Goal: Task Accomplishment & Management: Complete application form

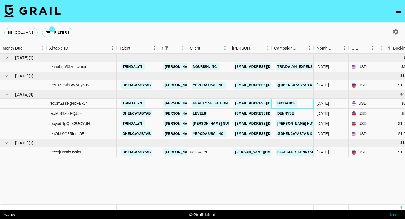
click at [303, 102] on div "Biodance" at bounding box center [292, 103] width 42 height 10
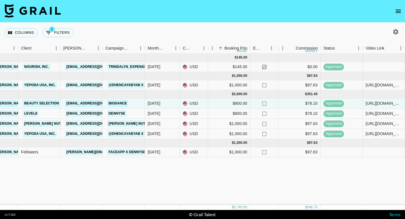
scroll to position [0, 211]
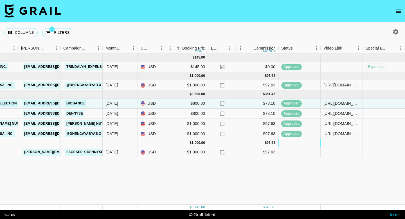
click at [292, 144] on div at bounding box center [299, 143] width 42 height 8
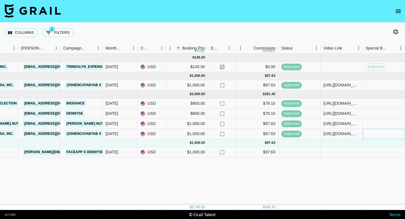
click at [371, 133] on div at bounding box center [384, 134] width 42 height 10
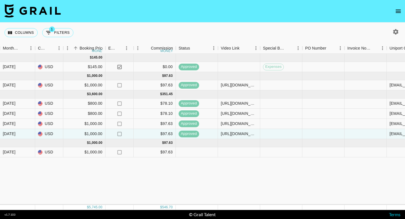
scroll to position [0, 271]
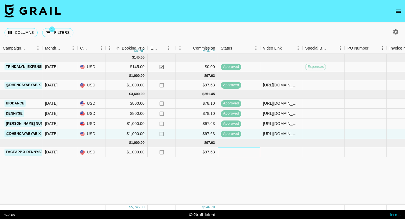
click at [229, 153] on div at bounding box center [239, 152] width 42 height 10
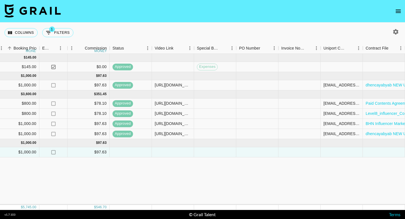
scroll to position [0, 422]
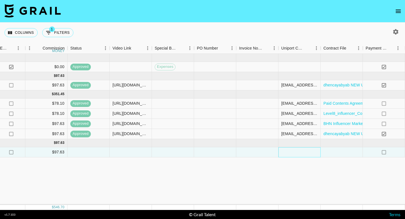
click at [291, 150] on div at bounding box center [299, 152] width 42 height 10
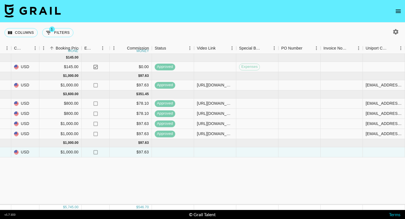
scroll to position [0, 380]
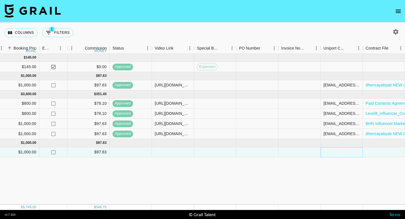
click at [326, 151] on div at bounding box center [342, 152] width 42 height 10
type input "[PERSON_NAME][EMAIL_ADDRESS]"
click at [303, 149] on div at bounding box center [299, 152] width 42 height 10
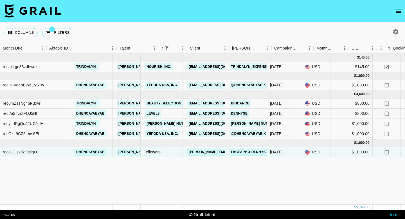
scroll to position [0, 0]
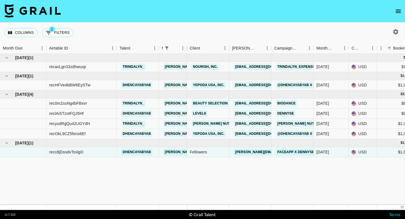
click at [394, 12] on button "open drawer" at bounding box center [398, 11] width 11 height 11
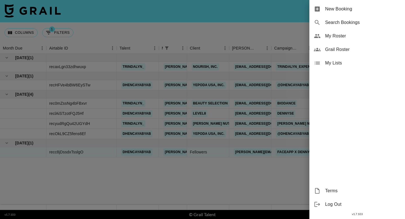
click at [344, 11] on span "New Booking" at bounding box center [362, 9] width 75 height 7
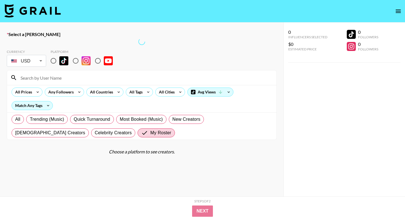
click at [76, 64] on input "radio" at bounding box center [76, 61] width 12 height 12
radio input "true"
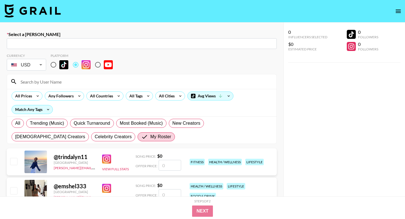
click at [131, 40] on input "text" at bounding box center [141, 43] width 263 height 6
click at [139, 43] on input "text" at bounding box center [141, 43] width 263 height 6
paste input "[EMAIL_ADDRESS][DOMAIN_NAME]"
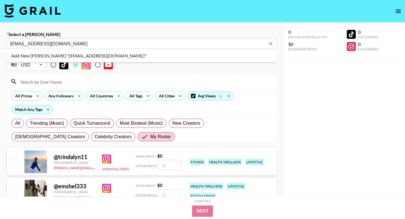
drag, startPoint x: 111, startPoint y: 48, endPoint x: 105, endPoint y: 46, distance: 6.2
click at [111, 48] on div "ap@brickhousenutrition.com ​" at bounding box center [142, 43] width 270 height 11
type input "[EMAIL_ADDRESS][DOMAIN_NAME]"
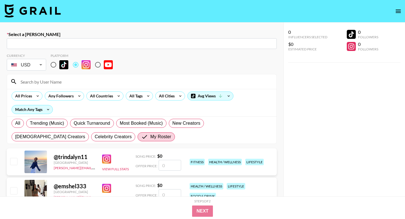
paste input "[EMAIL_ADDRESS][DOMAIN_NAME]"
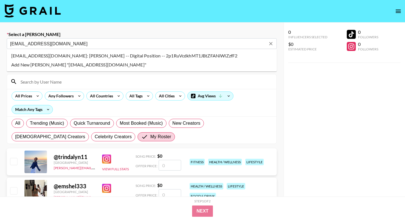
click at [154, 54] on li "eberk@digitalposition.com: Emily Berk -- Digital Position -- 2p1RuVcdkhMT1JBtZF…" at bounding box center [142, 55] width 270 height 9
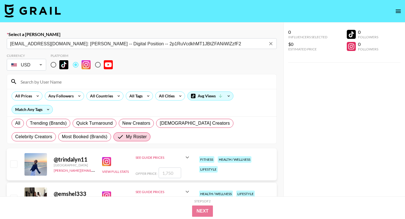
type input "eberk@digitalposition.com: Emily Berk -- Digital Position -- 2p1RuVcdkhMT1JBtZF…"
click at [154, 60] on div "Currency USD USD ​ Platform" at bounding box center [142, 62] width 270 height 18
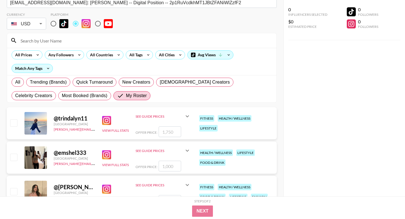
scroll to position [41, 0]
click at [12, 154] on input "checkbox" at bounding box center [13, 156] width 7 height 7
checkbox input "true"
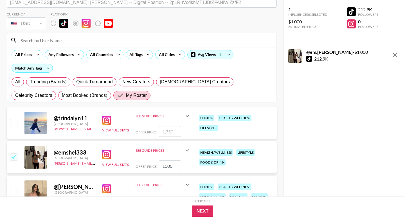
click at [166, 166] on input "1000" at bounding box center [170, 165] width 22 height 11
type input "1250"
click at [203, 213] on button "Next" at bounding box center [203, 210] width 22 height 11
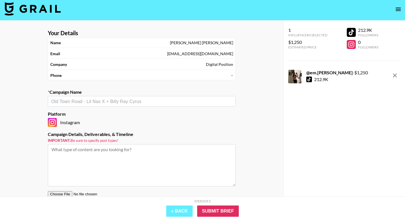
scroll to position [1, 0]
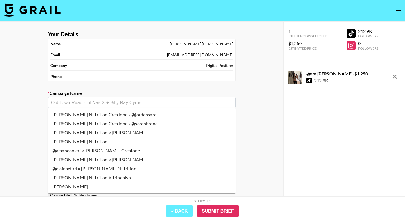
click at [207, 105] on input "text" at bounding box center [141, 102] width 181 height 6
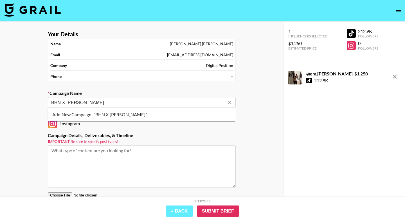
click at [139, 117] on li "Add New Campaign: "BHN X Emily Sheldon"" at bounding box center [142, 114] width 188 height 9
type input "BHN X [PERSON_NAME]"
click at [21, 117] on div "Your Details Name Emily Berk Email eberk@digitalposition.com Company Digital Po…" at bounding box center [141, 130] width 283 height 216
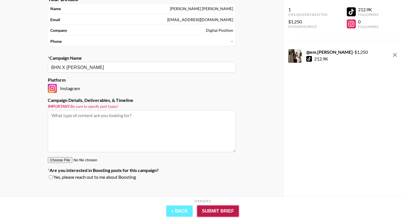
click at [212, 212] on input "Submit Brief" at bounding box center [218, 210] width 42 height 11
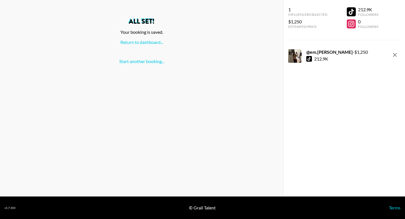
scroll to position [0, 0]
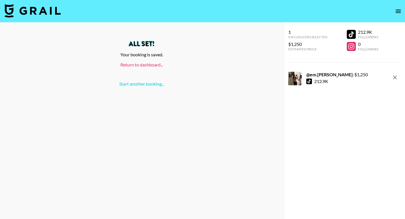
click at [153, 65] on link "Return to dashboard..." at bounding box center [141, 64] width 43 height 5
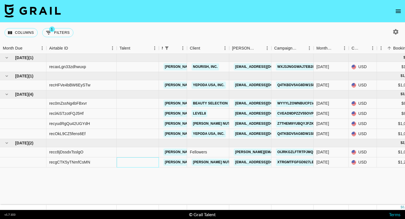
click at [143, 163] on div at bounding box center [138, 162] width 42 height 10
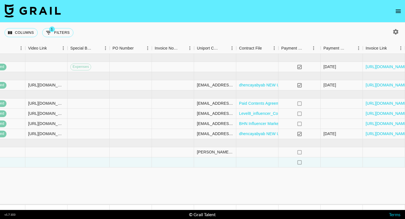
scroll to position [0, 529]
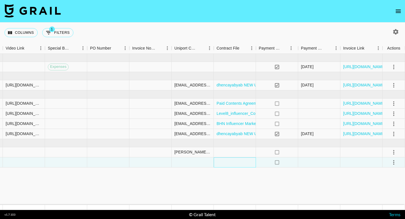
click at [245, 163] on div at bounding box center [235, 162] width 42 height 10
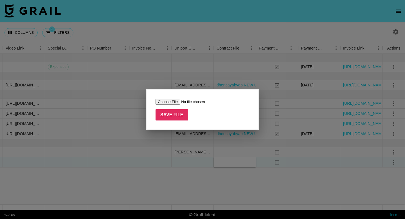
click at [177, 102] on input "file" at bounding box center [191, 102] width 71 height 6
click at [170, 103] on input "file" at bounding box center [191, 102] width 71 height 6
type input "C:\fakepath\BHN Influencer Marketing Agreement - @emshel333.docx"
click at [169, 120] on input "Save File" at bounding box center [172, 114] width 33 height 11
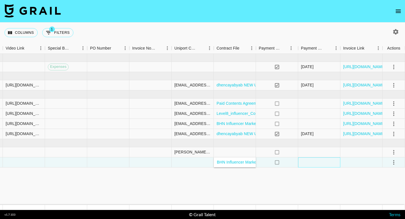
click at [324, 164] on div at bounding box center [319, 162] width 42 height 10
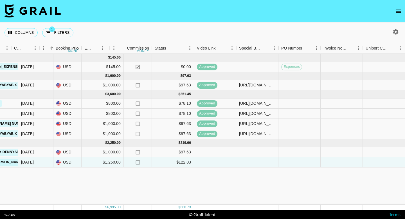
scroll to position [0, 337]
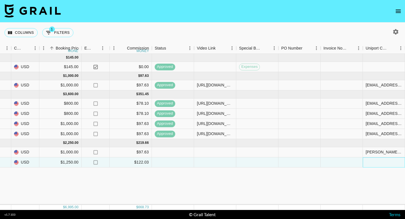
click at [376, 161] on div at bounding box center [384, 162] width 42 height 10
click at [380, 164] on input "[EMAIL_ADDRESS][DOMAIN_NAME]" at bounding box center [383, 162] width 41 height 4
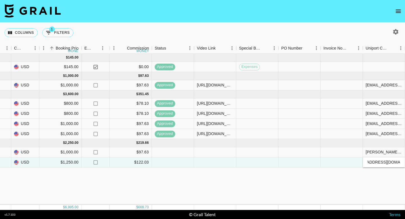
type input "[EMAIL_ADDRESS][DOMAIN_NAME]"
click at [358, 150] on div at bounding box center [342, 152] width 42 height 10
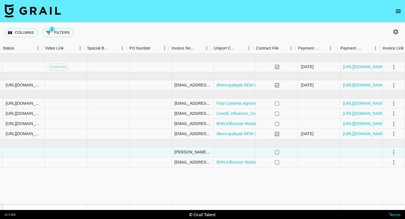
scroll to position [0, 489]
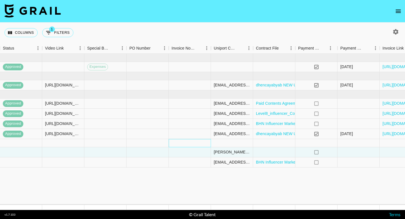
click at [182, 143] on div at bounding box center [190, 143] width 42 height 8
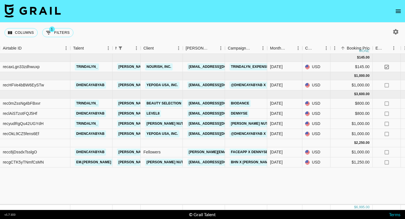
scroll to position [0, 0]
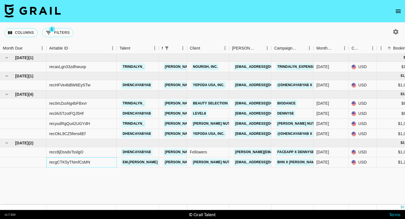
click at [109, 163] on div "recgCTK5yTNmfCsMN" at bounding box center [81, 162] width 70 height 10
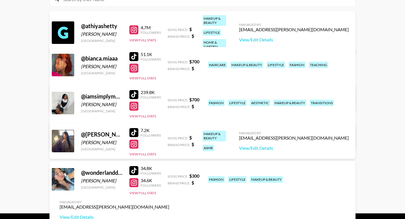
scroll to position [72, 0]
